Goal: Entertainment & Leisure: Consume media (video, audio)

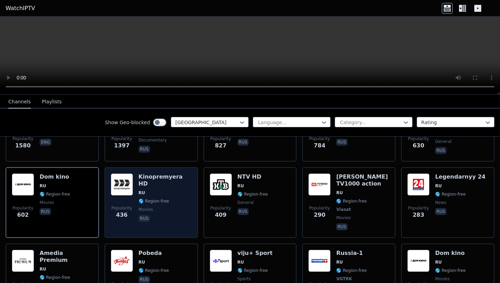
scroll to position [121, 0]
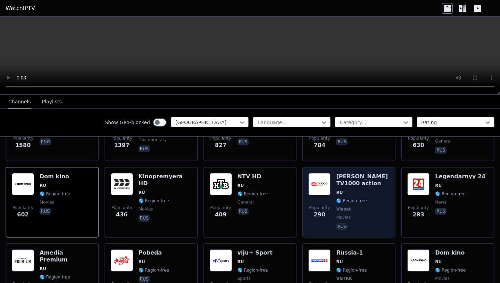
click at [365, 189] on div "[PERSON_NAME] TV1000 action RU 🌎 Region-free Viasat movies rus" at bounding box center [362, 202] width 53 height 58
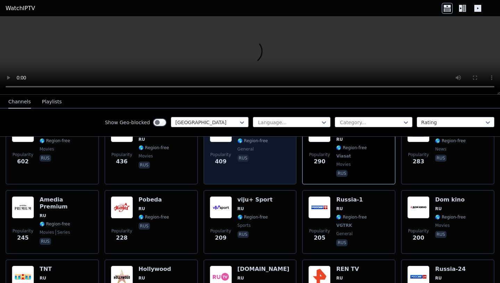
scroll to position [177, 0]
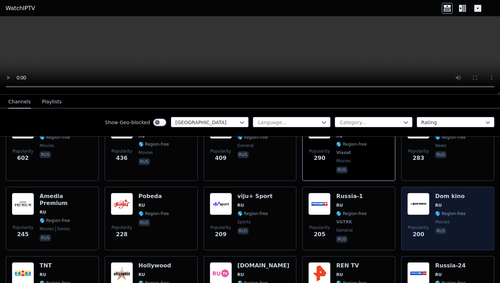
click at [457, 202] on div "Dom kino RU 🌎 Region-free movies rus" at bounding box center [450, 218] width 31 height 51
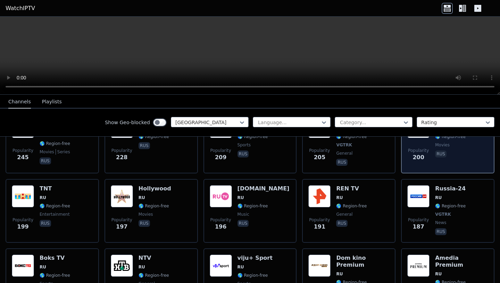
scroll to position [256, 0]
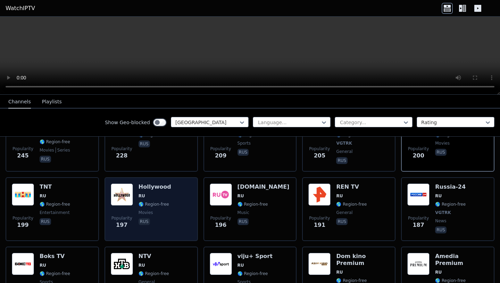
click at [158, 210] on span "movies" at bounding box center [154, 213] width 33 height 6
click at [180, 187] on div "Popularity 197 Hollywood RU 🌎 Region-free movies rus" at bounding box center [151, 209] width 81 height 51
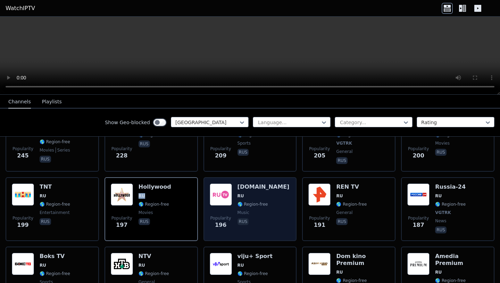
click at [266, 186] on div "Popularity 196 [DOMAIN_NAME] RU 🌎 Region-free music rus" at bounding box center [250, 209] width 81 height 51
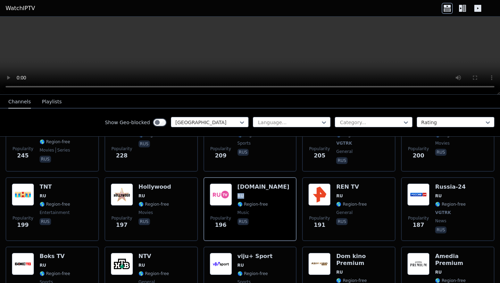
click at [54, 96] on button "Playlists" at bounding box center [52, 101] width 20 height 13
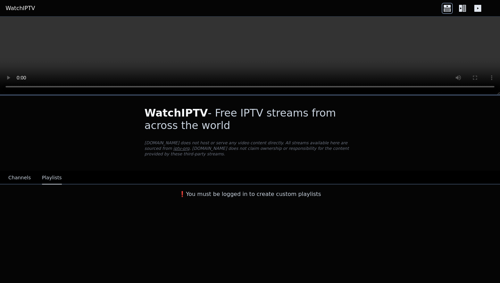
scroll to position [0, 0]
click at [26, 181] on button "Channels" at bounding box center [19, 177] width 23 height 13
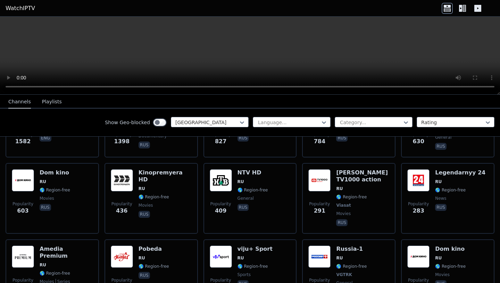
scroll to position [125, 0]
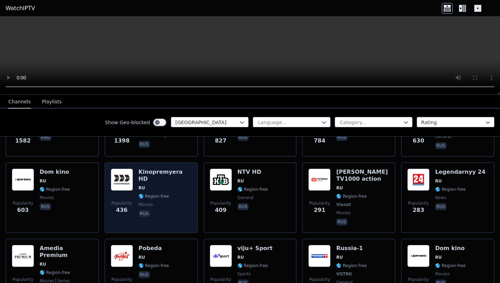
click at [172, 194] on span "🌎 Region-free" at bounding box center [164, 197] width 53 height 6
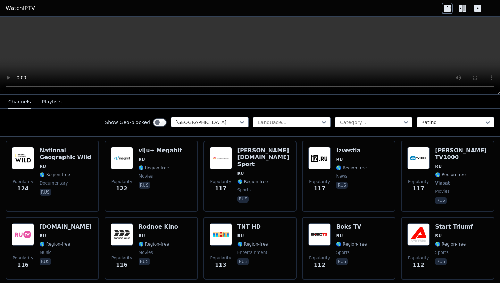
scroll to position [501, 0]
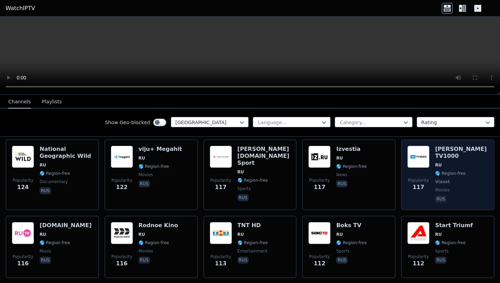
click at [456, 171] on span "🌎 Region-free" at bounding box center [450, 174] width 31 height 6
click at [447, 171] on span "🌎 Region-free" at bounding box center [450, 174] width 31 height 6
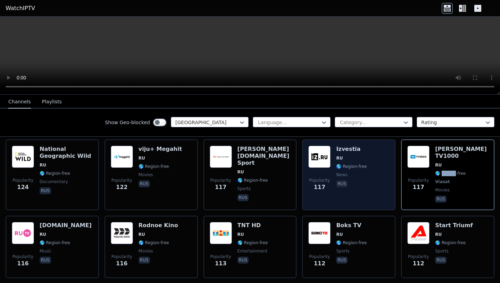
click at [354, 180] on span "rus" at bounding box center [351, 184] width 31 height 8
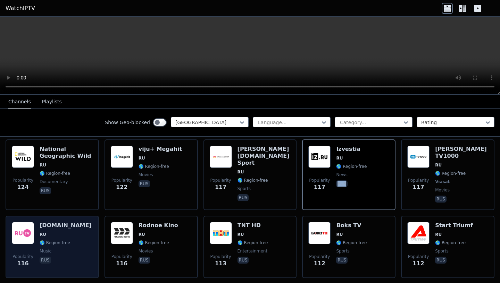
click at [42, 240] on span "🌎 Region-free" at bounding box center [55, 243] width 31 height 6
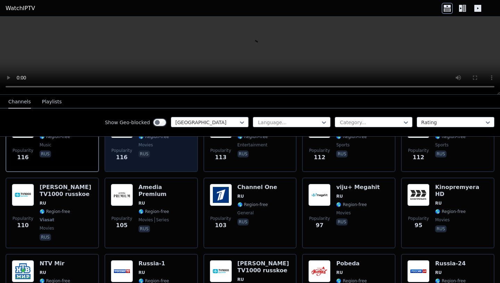
scroll to position [607, 0]
